Goal: Task Accomplishment & Management: Use online tool/utility

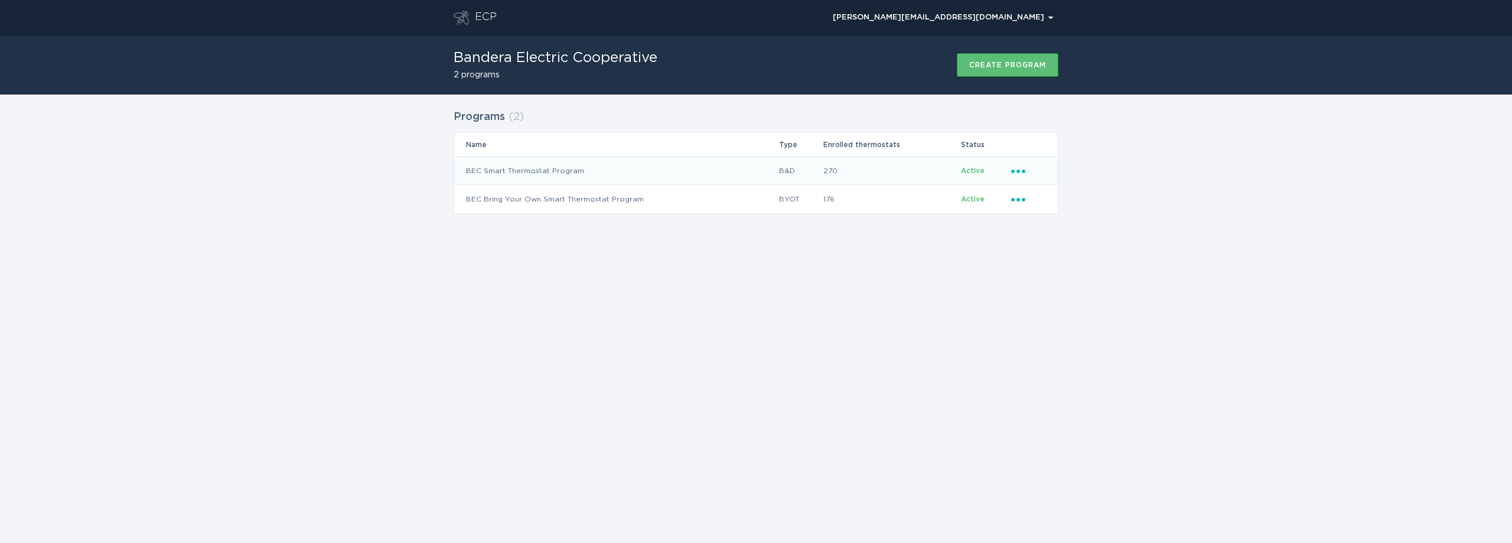
click at [1015, 173] on icon "Ellipsis" at bounding box center [1019, 169] width 17 height 10
click at [1060, 189] on div "Download thermostats list" at bounding box center [1073, 190] width 123 height 27
click at [1022, 170] on icon "Ellipsis" at bounding box center [1019, 169] width 17 height 10
click at [1058, 296] on div "Upload reviewed applicants" at bounding box center [1073, 306] width 123 height 40
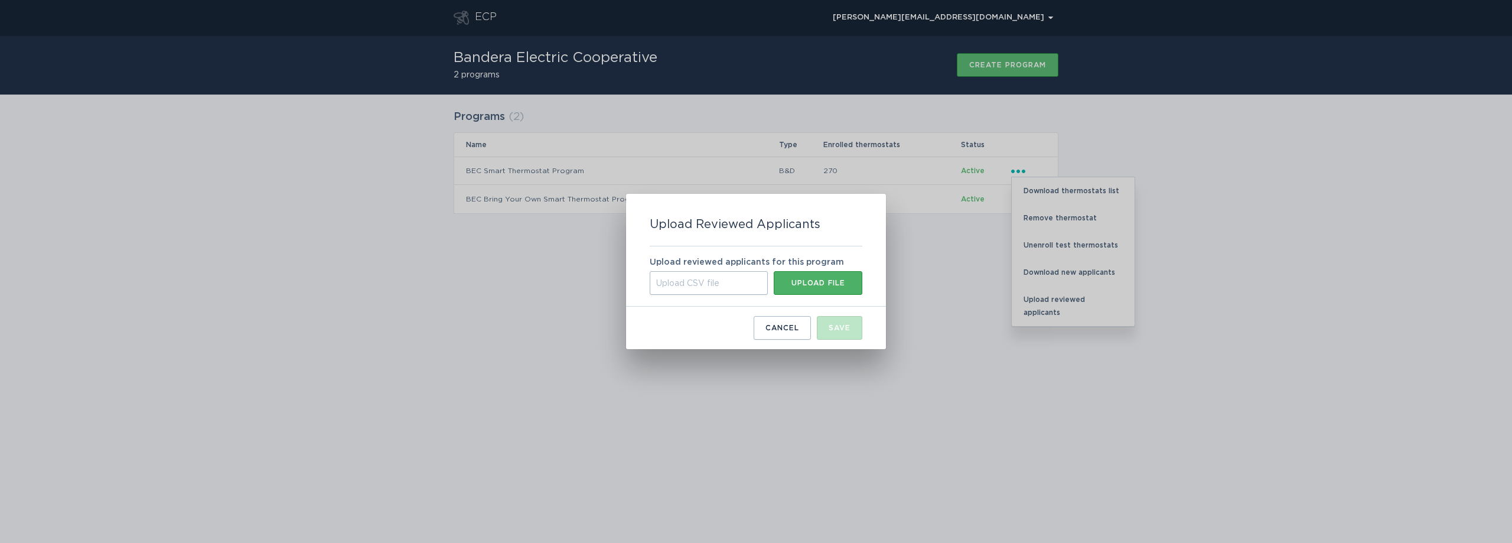
click at [822, 274] on button "Upload file" at bounding box center [818, 283] width 89 height 24
type input "C:\fakepath\[DATE] B AND D.csv"
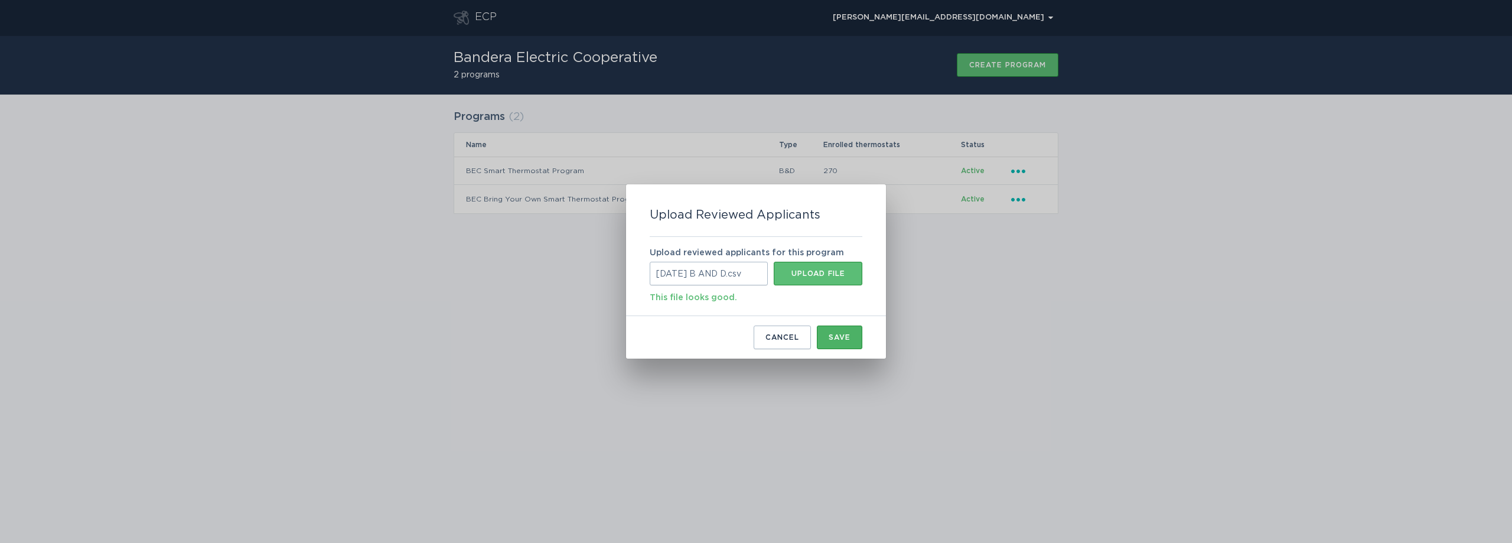
click at [843, 340] on div "Save" at bounding box center [840, 337] width 22 height 7
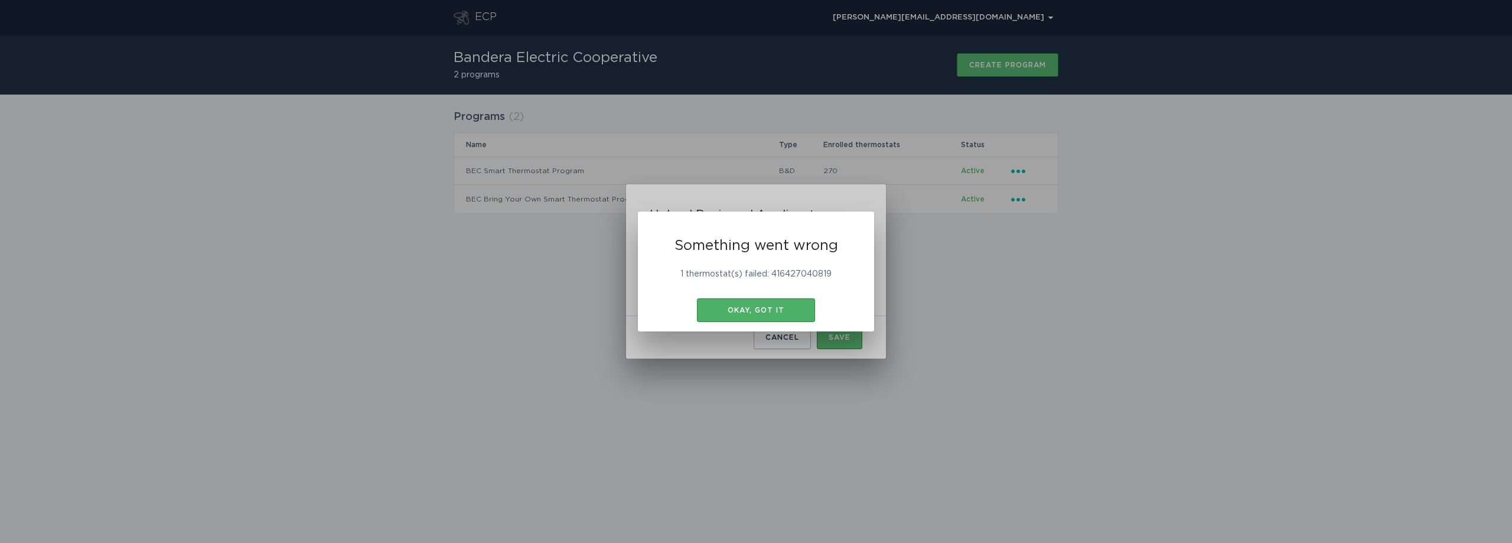
click at [739, 314] on div "Okay, got it" at bounding box center [756, 310] width 106 height 7
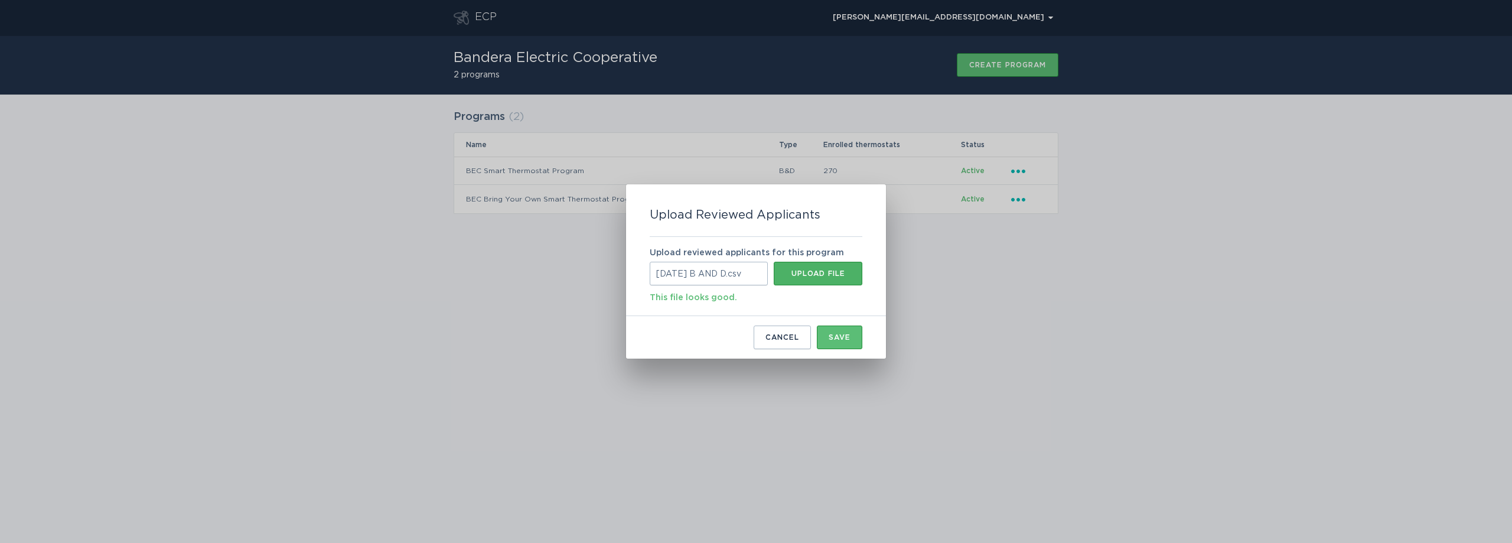
click at [811, 273] on div "Upload file" at bounding box center [818, 273] width 77 height 7
type input "C:\fakepath\[DATE] B AND D.csv"
click at [853, 342] on button "Save" at bounding box center [839, 337] width 45 height 24
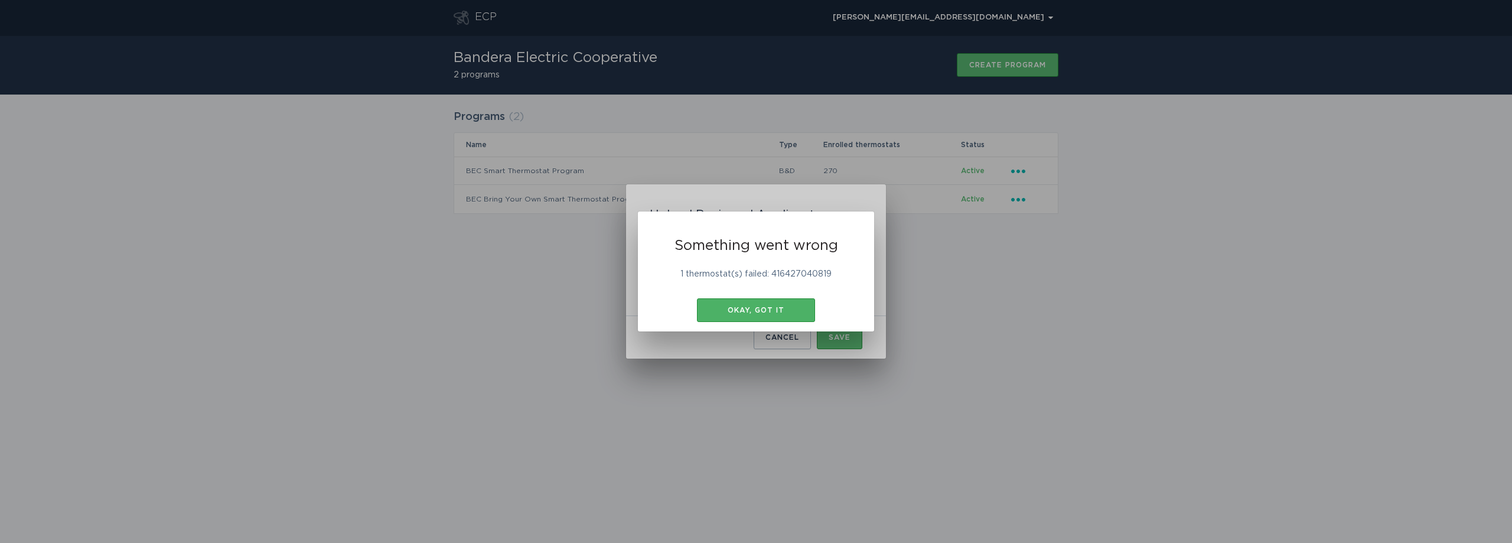
click at [772, 314] on div "Okay, got it" at bounding box center [756, 310] width 106 height 7
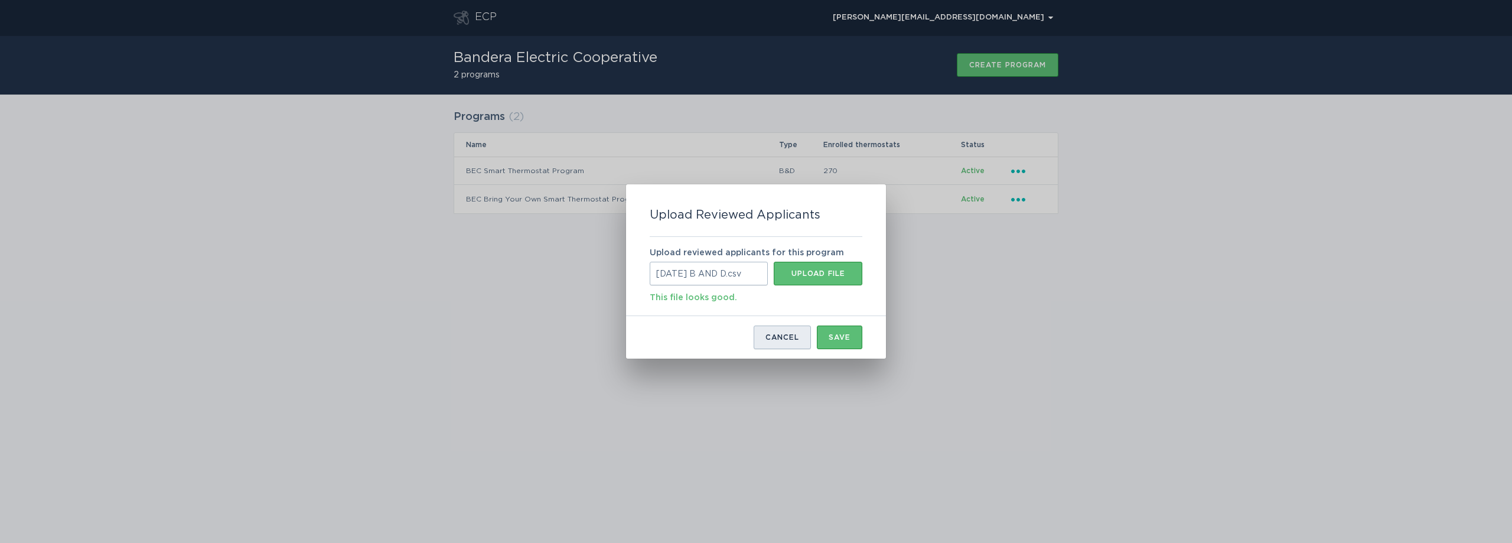
click at [777, 343] on button "Cancel" at bounding box center [782, 337] width 57 height 24
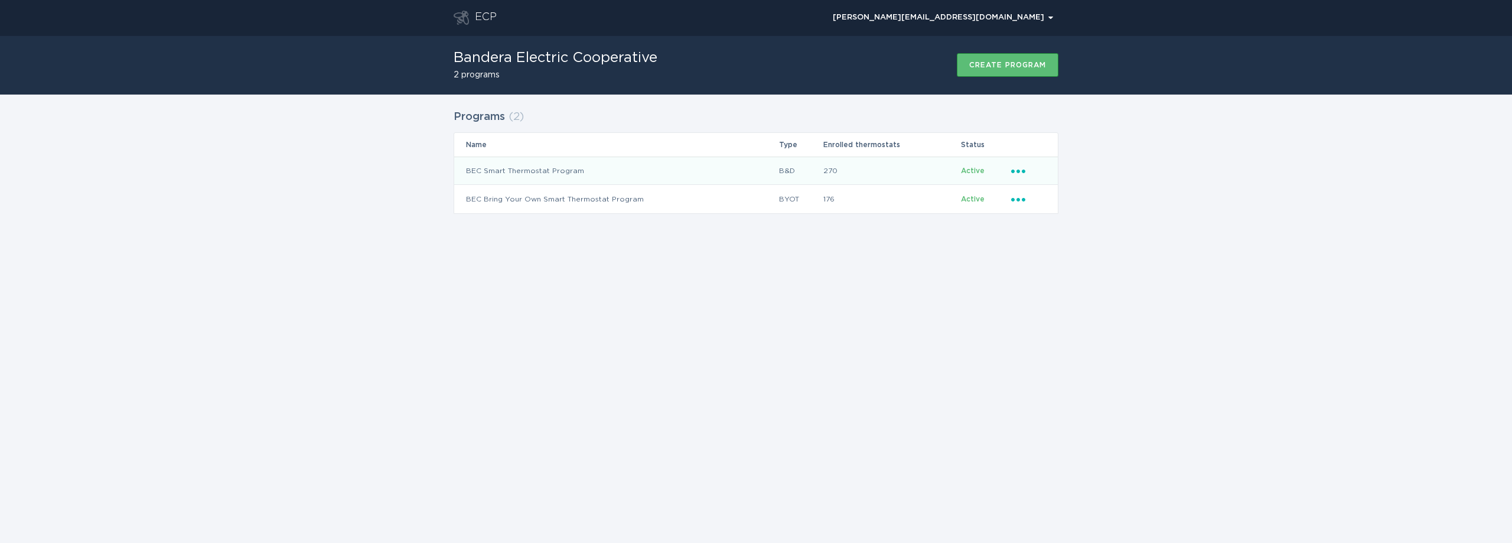
click at [1022, 170] on icon "Popover menu" at bounding box center [1018, 172] width 14 height 4
click at [1056, 184] on div "Download thermostats list" at bounding box center [1073, 190] width 123 height 27
